Goal: Task Accomplishment & Management: Use online tool/utility

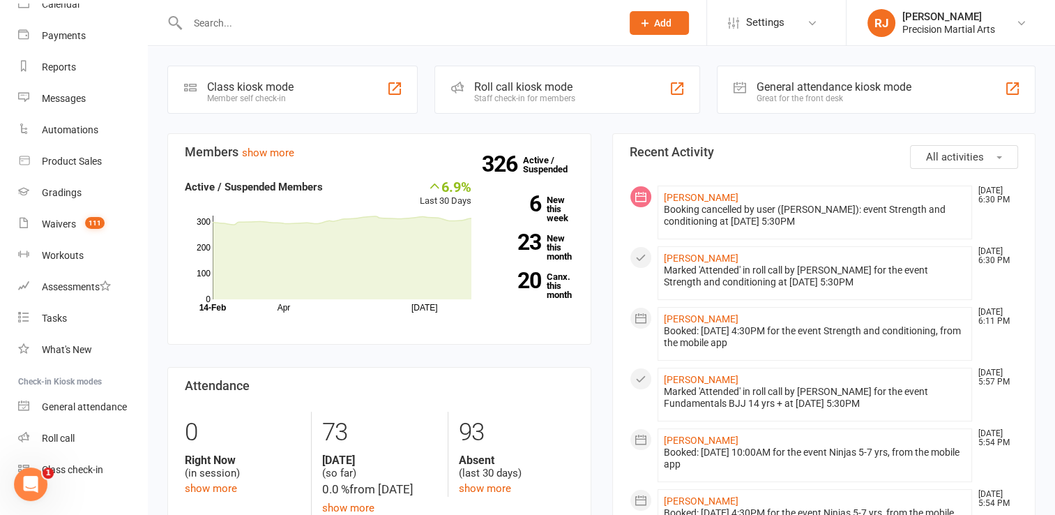
scroll to position [156, 0]
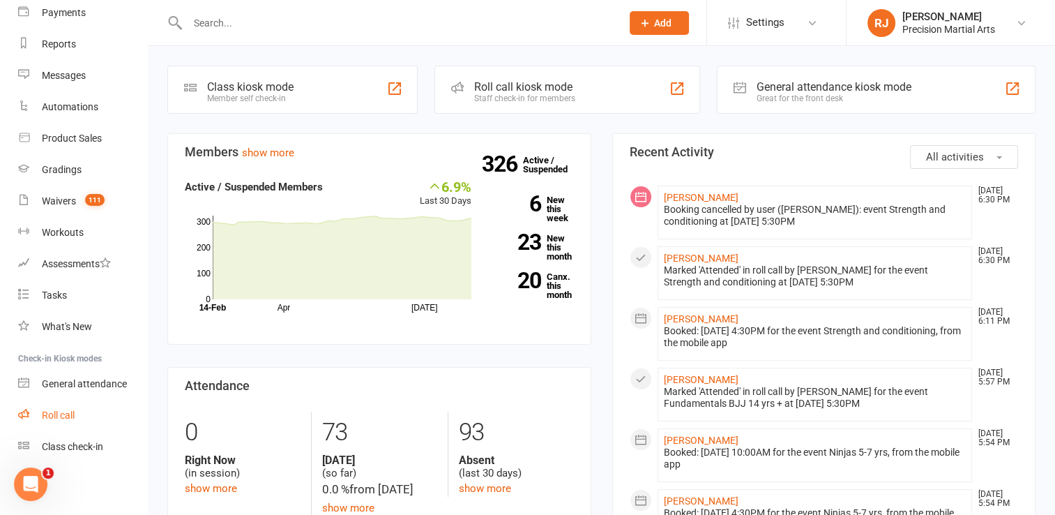
click at [75, 409] on div "Roll call" at bounding box center [58, 414] width 33 height 11
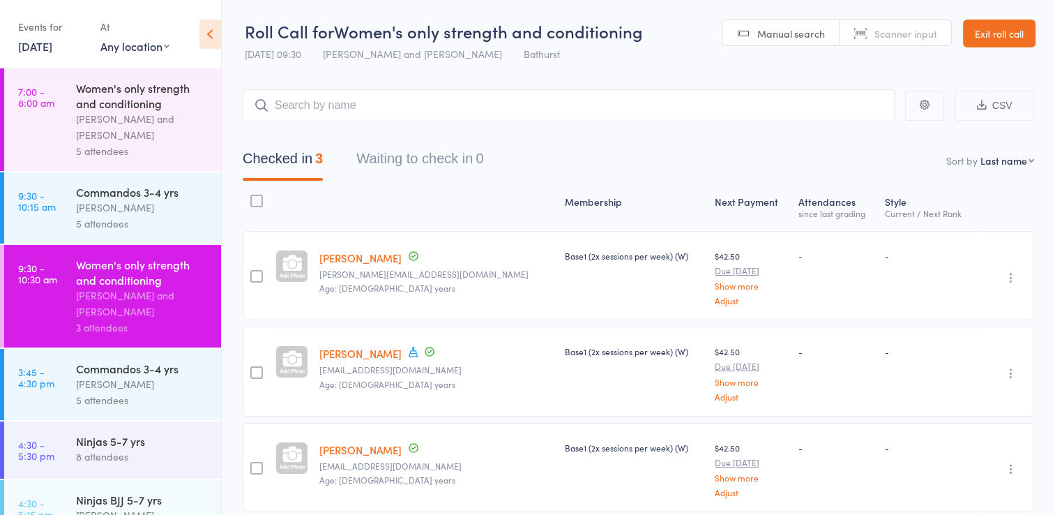
click at [159, 203] on div "[PERSON_NAME]" at bounding box center [142, 207] width 133 height 16
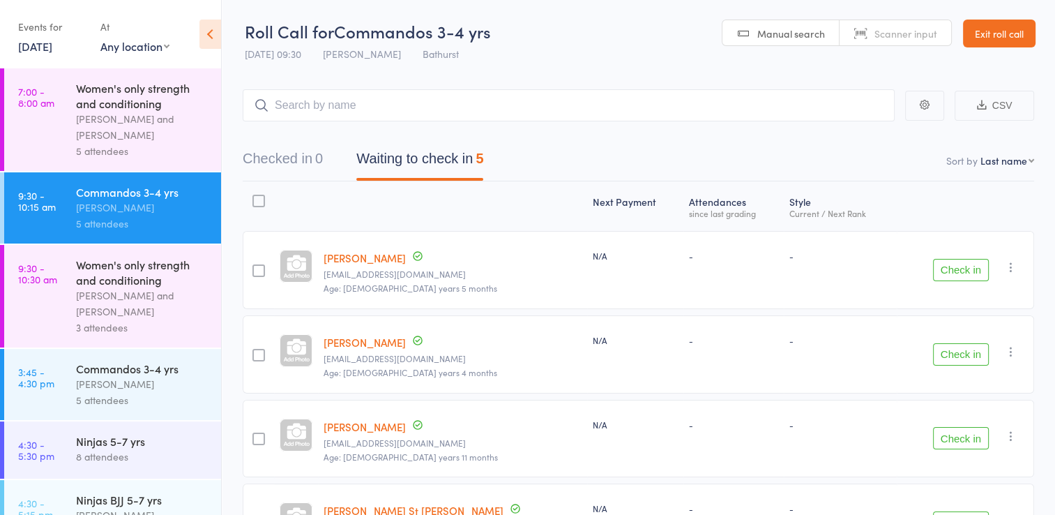
click at [967, 280] on button "Check in" at bounding box center [961, 270] width 56 height 22
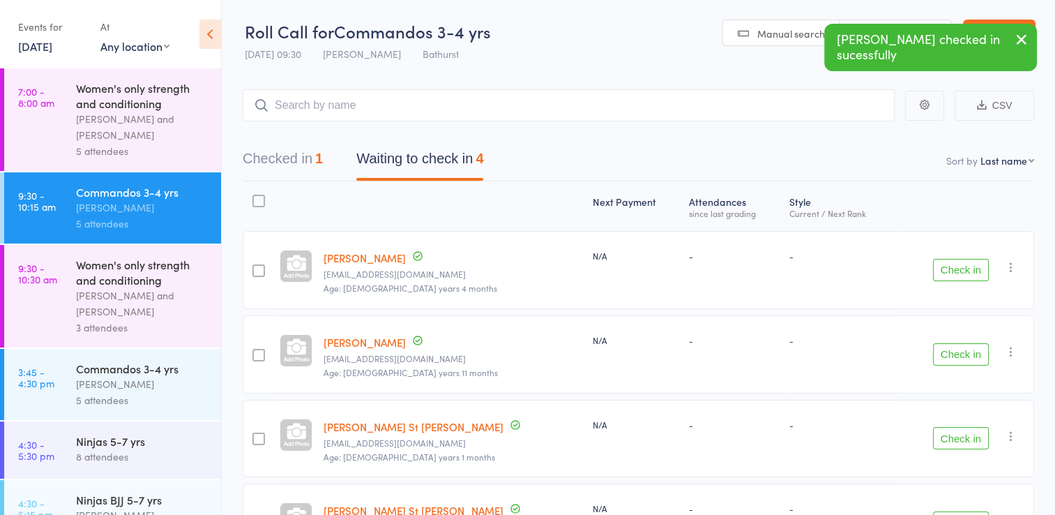
click at [956, 273] on button "Check in" at bounding box center [961, 270] width 56 height 22
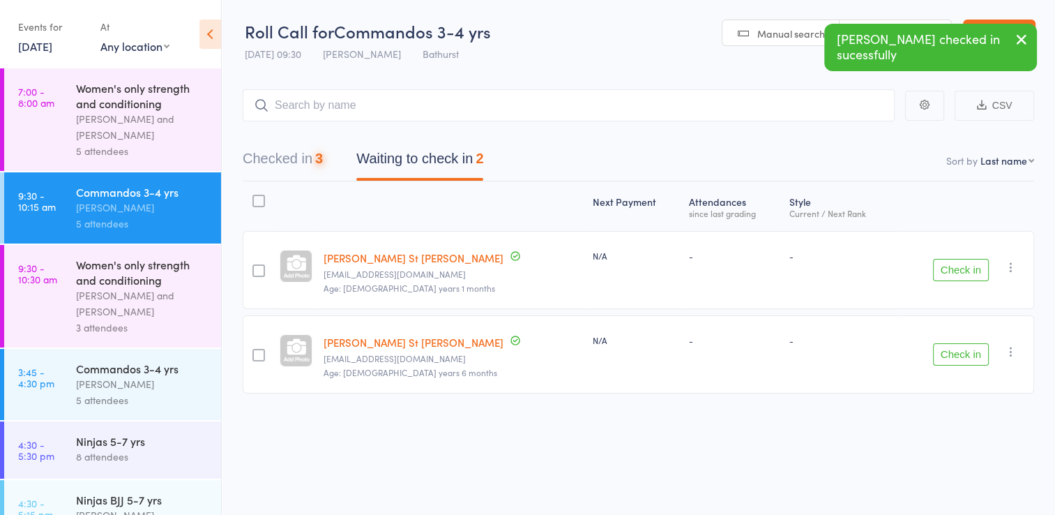
click at [956, 273] on button "Check in" at bounding box center [961, 270] width 56 height 22
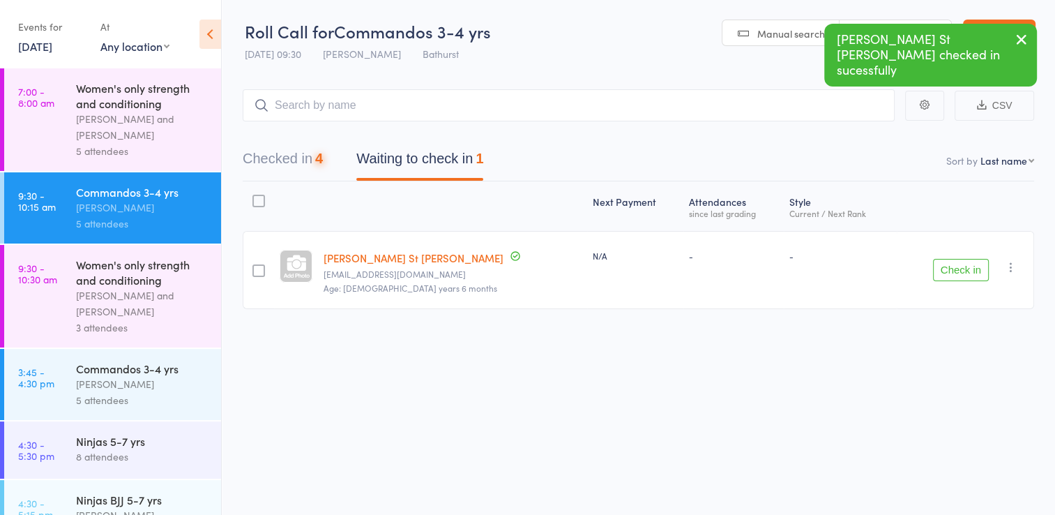
click at [956, 273] on button "Check in" at bounding box center [961, 270] width 56 height 22
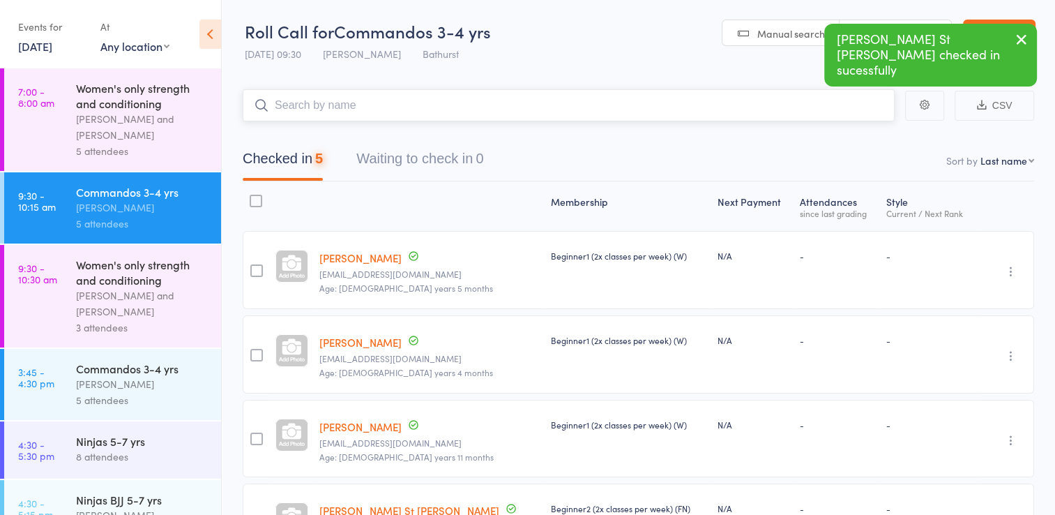
click at [525, 103] on input "search" at bounding box center [569, 105] width 652 height 32
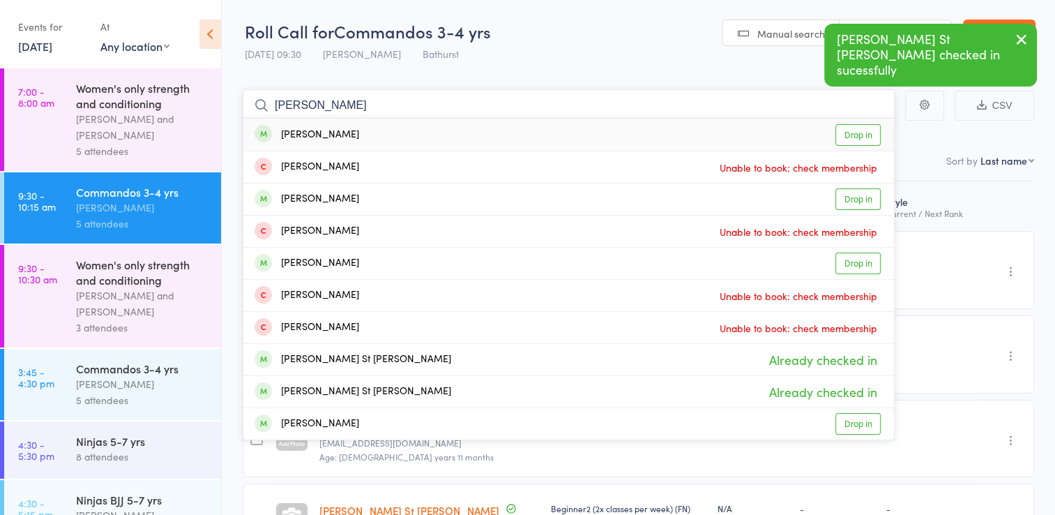
type input "johnny"
click at [853, 139] on link "Drop in" at bounding box center [858, 135] width 45 height 22
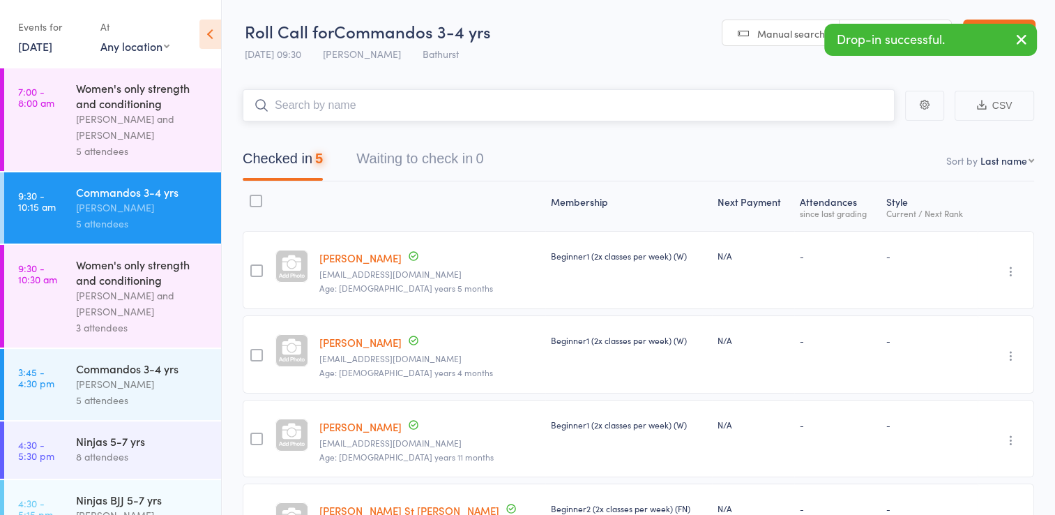
click at [766, 105] on input "search" at bounding box center [569, 105] width 652 height 32
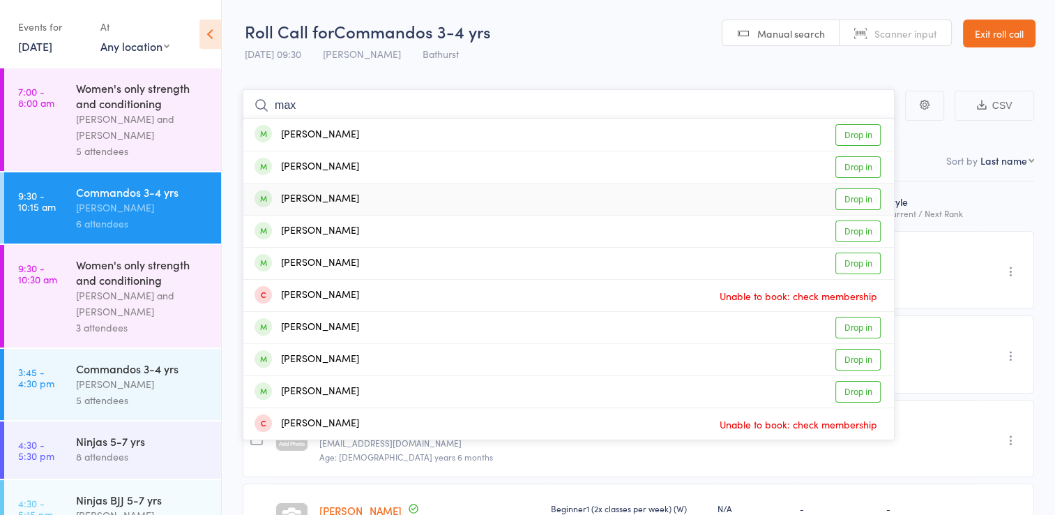
type input "max"
click at [857, 199] on link "Drop in" at bounding box center [858, 199] width 45 height 22
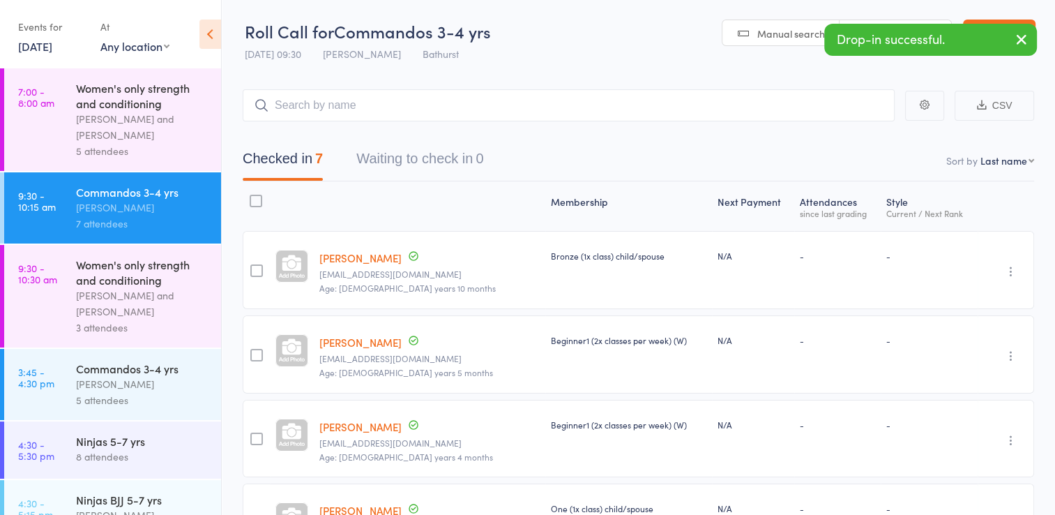
click at [1024, 35] on icon "button" at bounding box center [1021, 39] width 17 height 17
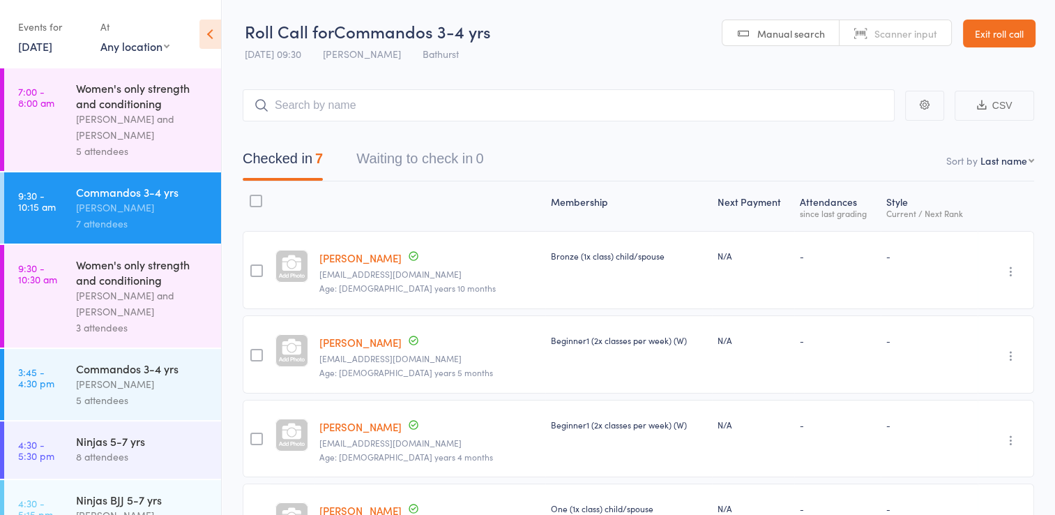
click at [1024, 35] on link "Exit roll call" at bounding box center [999, 34] width 73 height 28
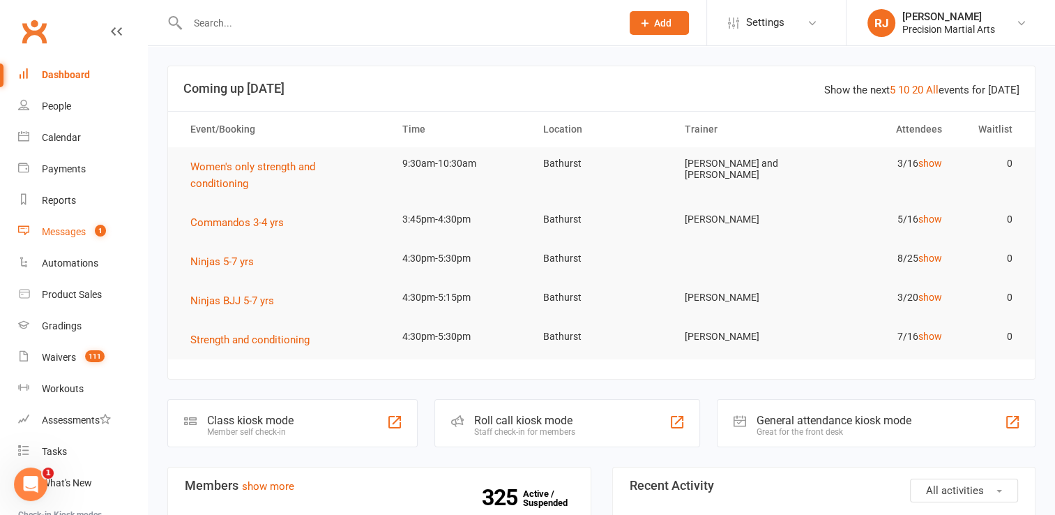
click at [80, 232] on div "Messages" at bounding box center [64, 231] width 44 height 11
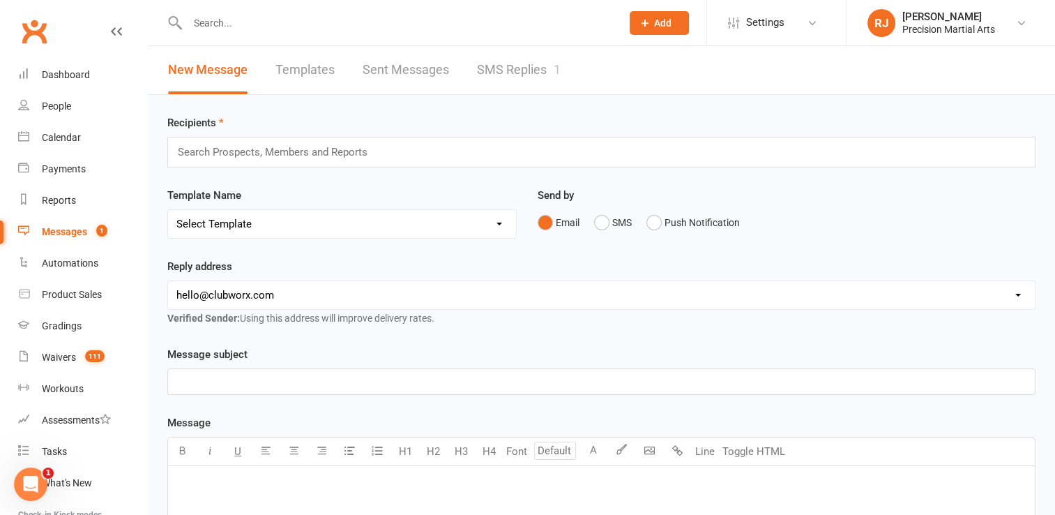
click at [492, 65] on link "SMS Replies 1" at bounding box center [519, 70] width 84 height 48
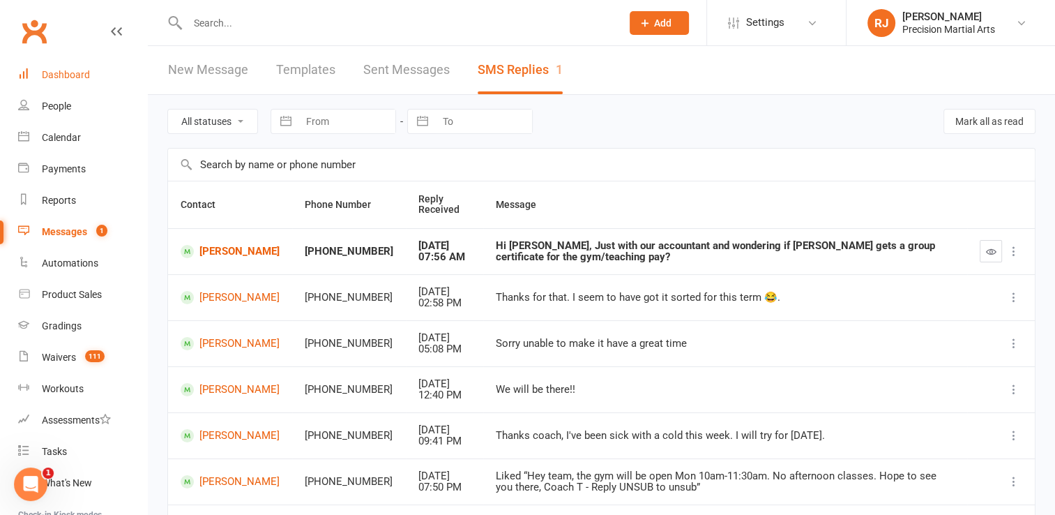
click at [83, 76] on div "Dashboard" at bounding box center [66, 74] width 48 height 11
